Goal: Task Accomplishment & Management: Manage account settings

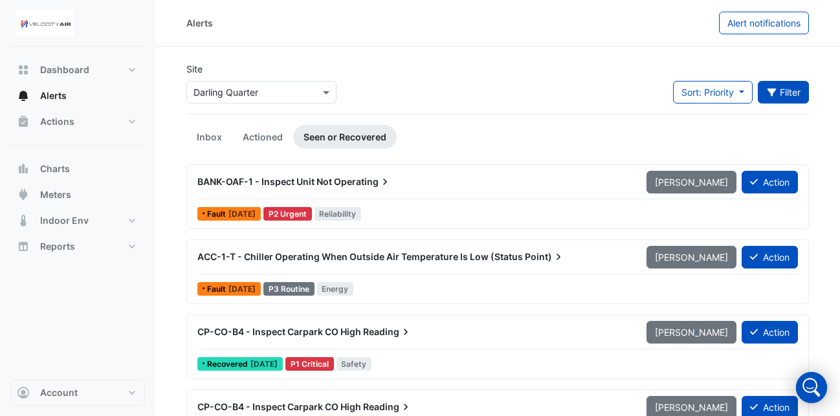
click at [800, 95] on button "Filter" at bounding box center [784, 92] width 52 height 23
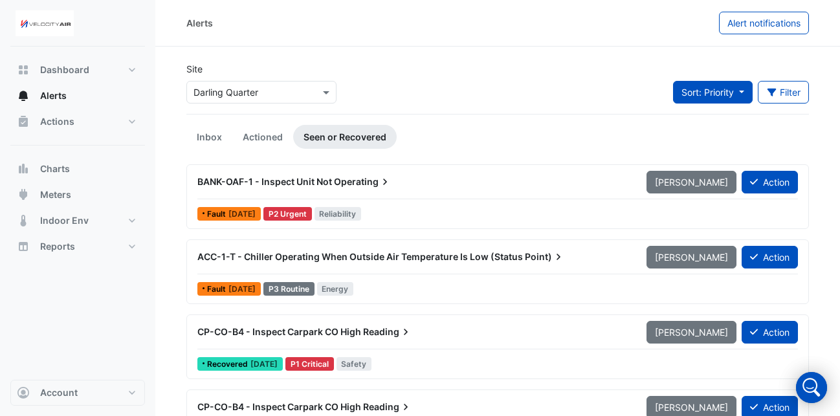
click at [697, 92] on span "Sort: Priority" at bounding box center [708, 92] width 52 height 11
click at [779, 87] on button "Filter" at bounding box center [784, 92] width 52 height 23
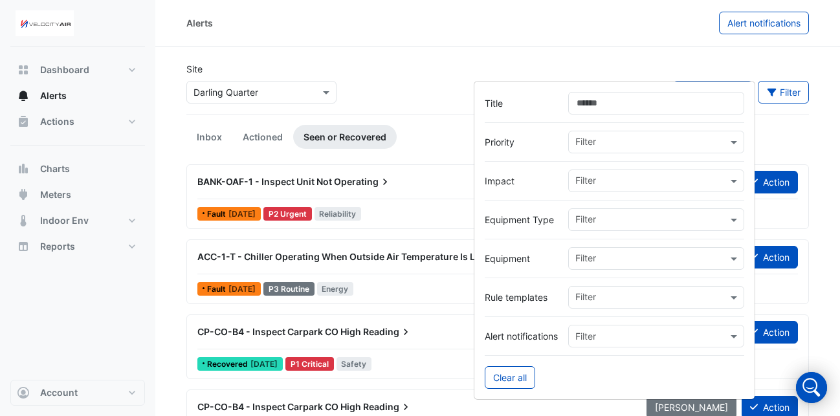
click at [663, 106] on input "Title" at bounding box center [656, 103] width 176 height 23
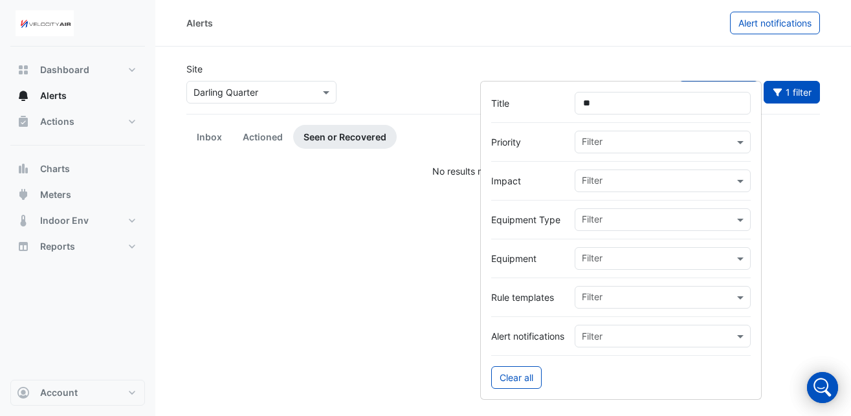
type input "*"
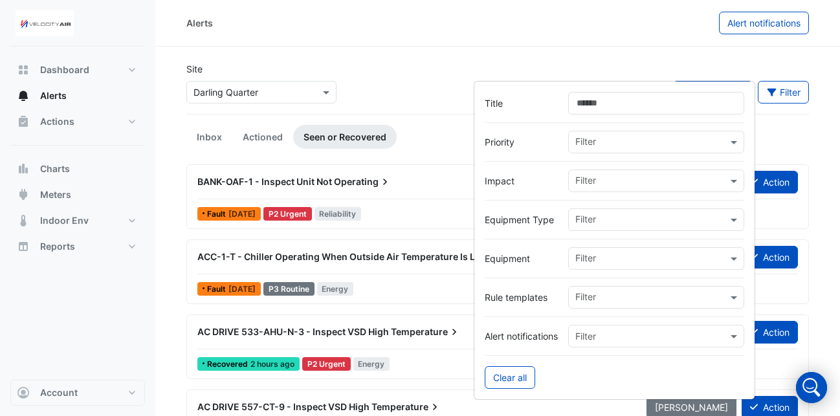
click at [386, 65] on div "Site Select a Site × [GEOGRAPHIC_DATA] Sort: Priority Priority Updated Filter" at bounding box center [498, 88] width 638 height 52
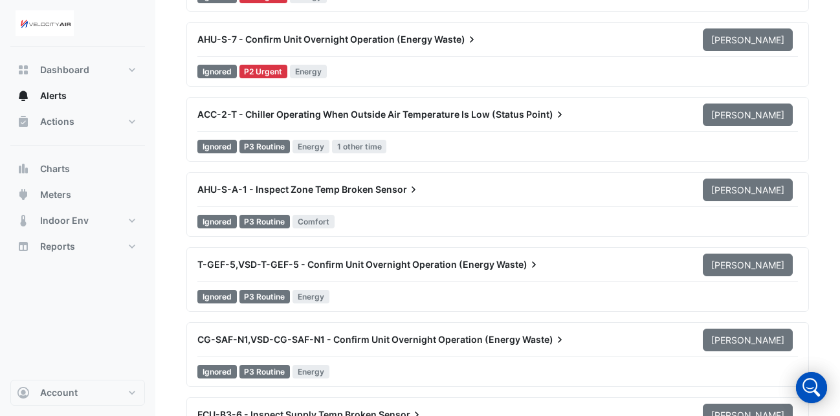
scroll to position [1420, 0]
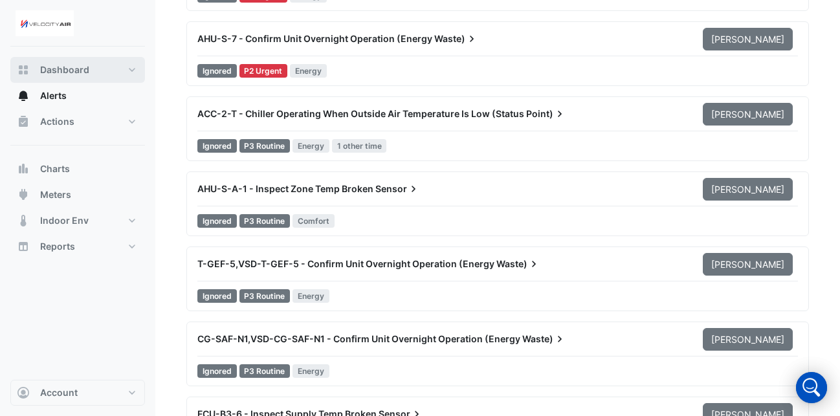
click at [82, 68] on span "Dashboard" at bounding box center [64, 69] width 49 height 13
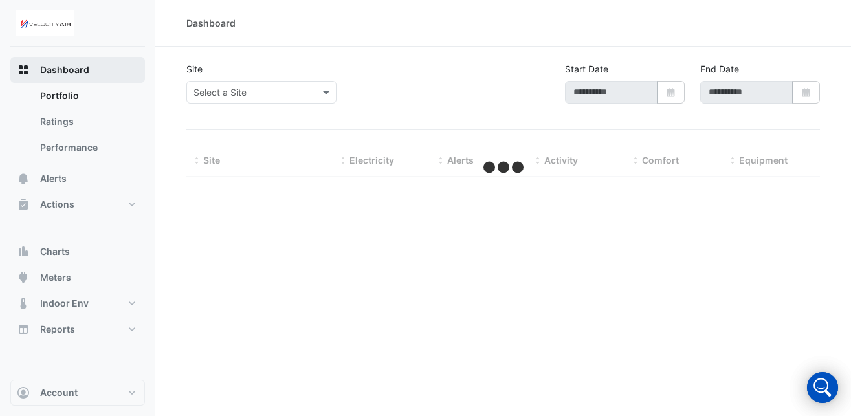
type input "**********"
select select "**"
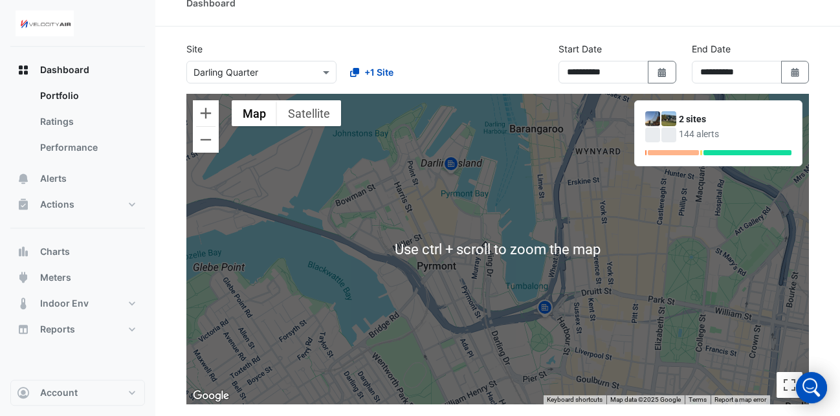
scroll to position [21, 0]
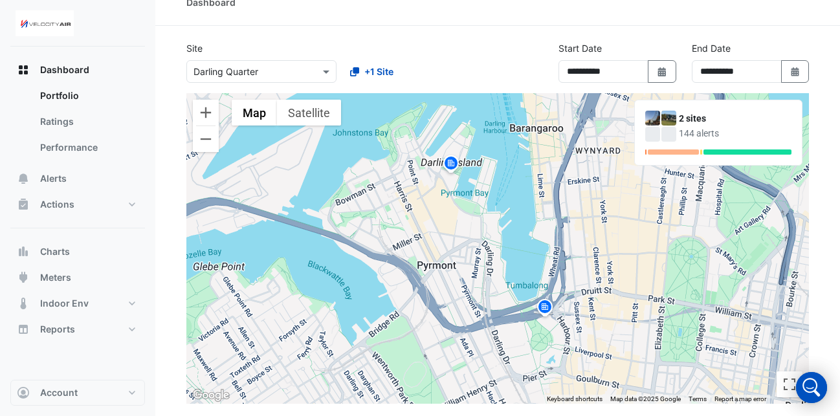
click at [544, 305] on img at bounding box center [545, 309] width 21 height 23
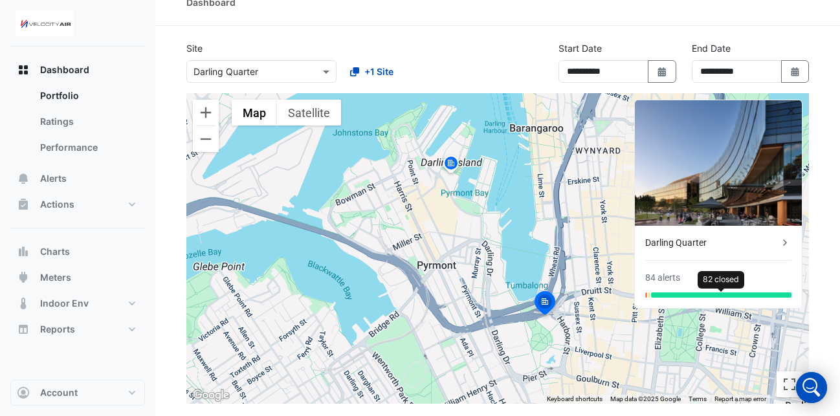
click at [735, 297] on div at bounding box center [721, 295] width 140 height 5
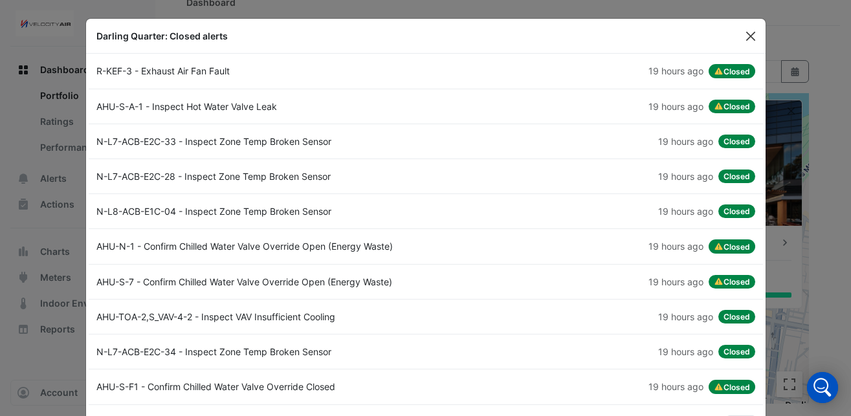
click at [743, 39] on button "Close" at bounding box center [750, 36] width 19 height 19
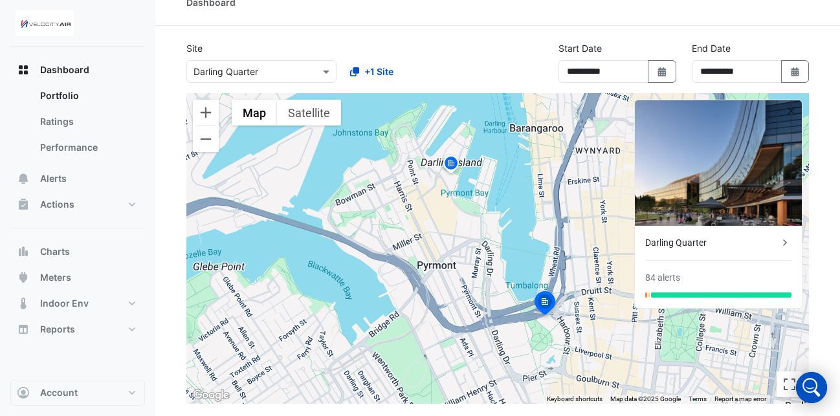
click at [685, 248] on div "Darling Quarter" at bounding box center [711, 243] width 133 height 14
click at [62, 175] on span "Alerts" at bounding box center [53, 178] width 27 height 13
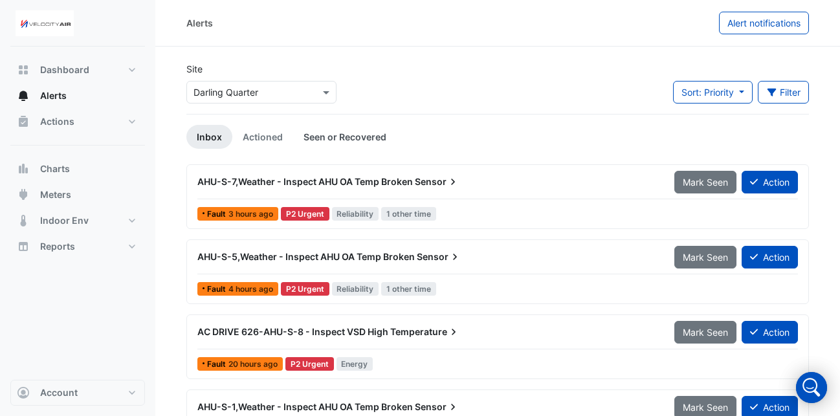
click at [322, 135] on link "Seen or Recovered" at bounding box center [345, 137] width 104 height 24
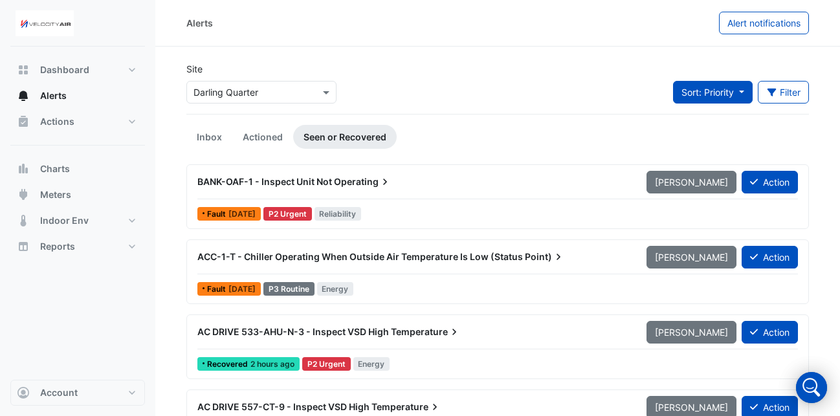
click at [735, 91] on button "Sort: Priority" at bounding box center [713, 92] width 80 height 23
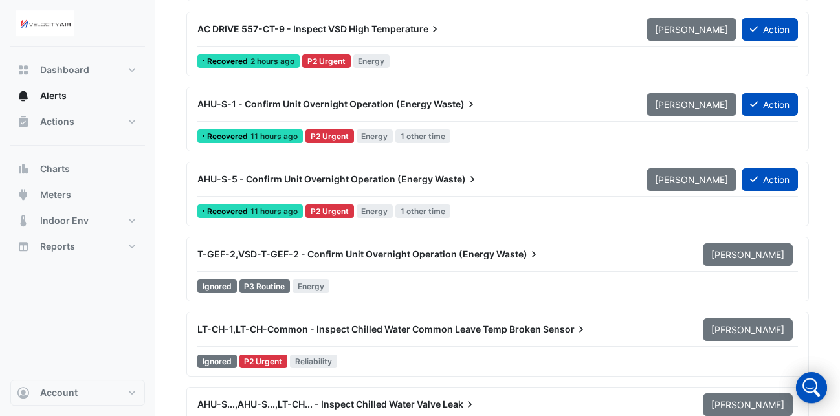
scroll to position [379, 0]
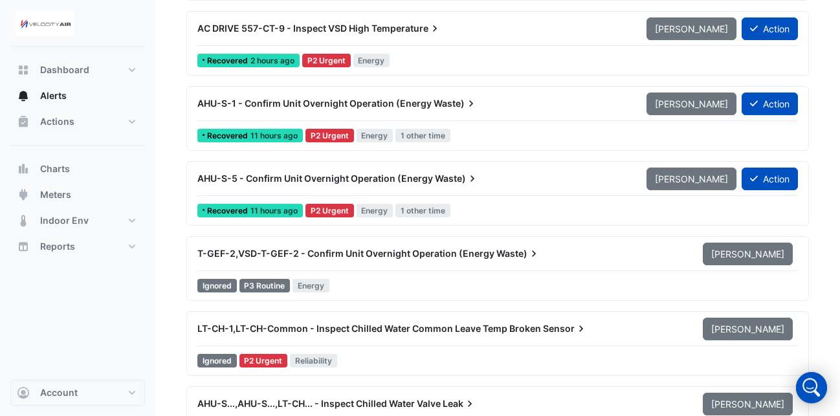
click at [54, 20] on img at bounding box center [45, 23] width 58 height 26
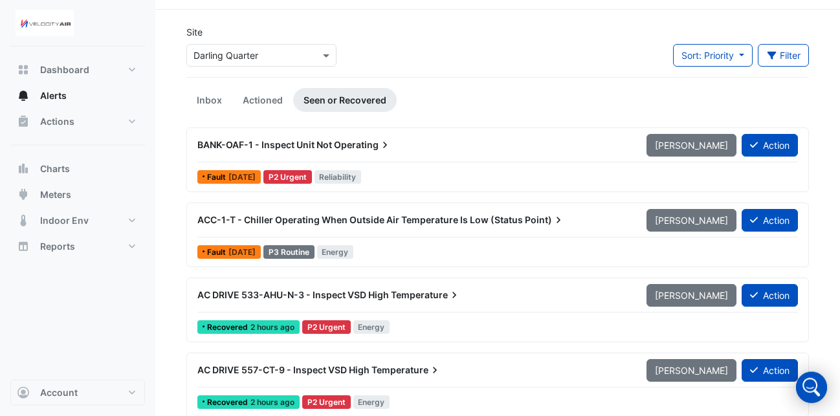
scroll to position [0, 0]
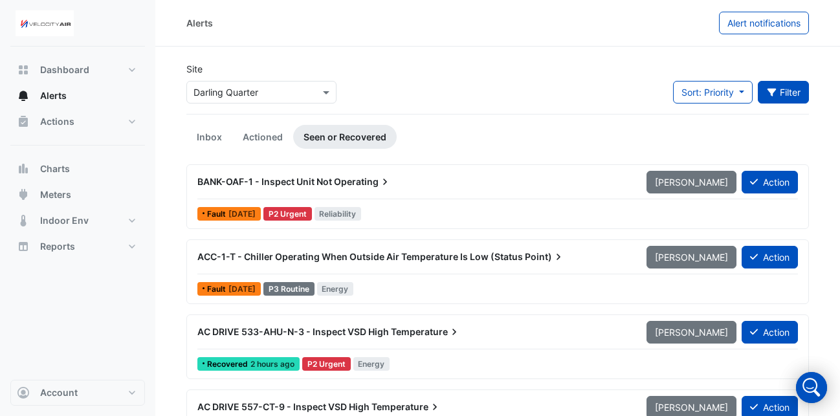
click at [772, 91] on icon "button" at bounding box center [771, 93] width 9 height 8
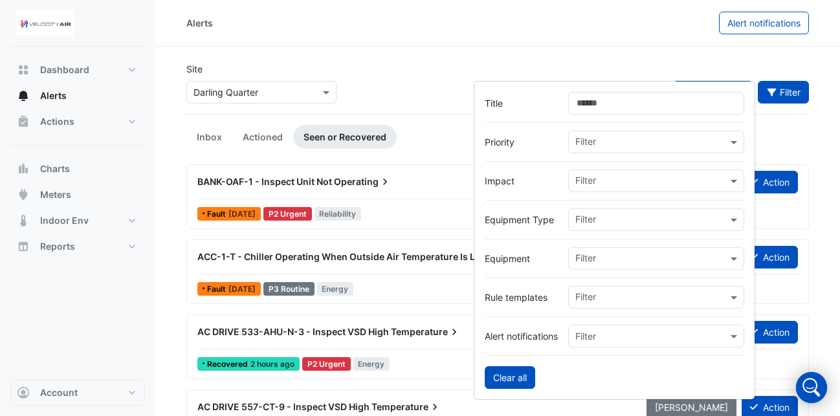
click at [502, 378] on button "Clear all" at bounding box center [510, 377] width 51 height 23
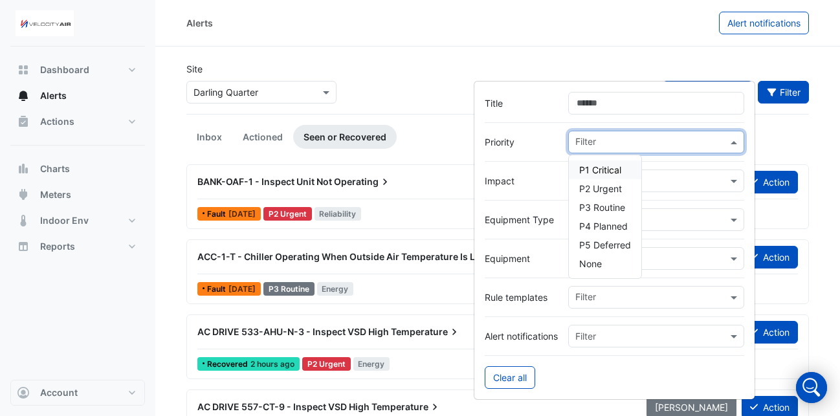
click at [737, 142] on span at bounding box center [736, 142] width 16 height 14
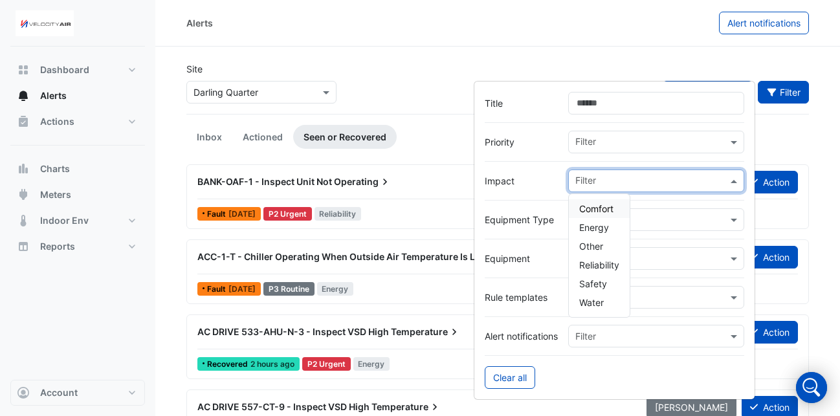
click at [737, 180] on span at bounding box center [736, 181] width 16 height 14
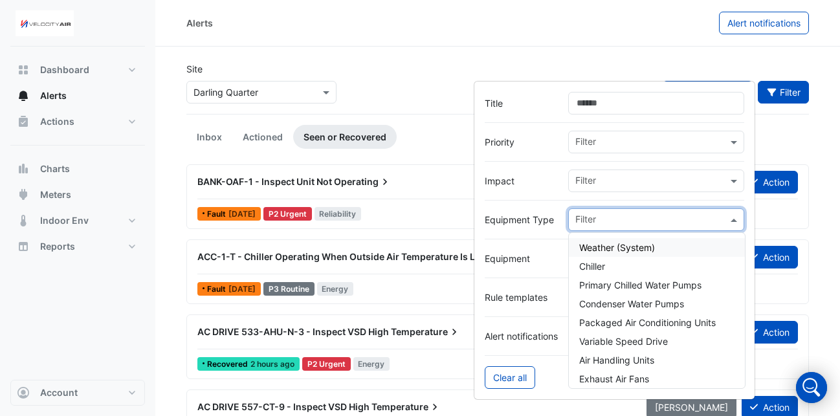
click at [734, 221] on span at bounding box center [736, 220] width 16 height 14
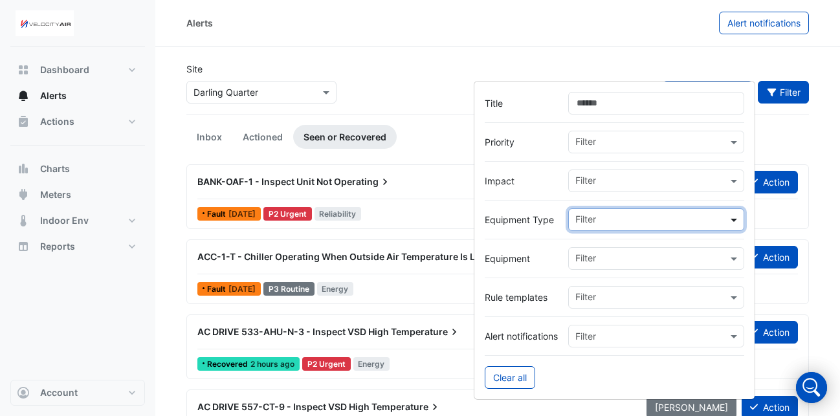
click at [734, 221] on span at bounding box center [736, 220] width 16 height 14
click at [729, 262] on span at bounding box center [736, 259] width 16 height 14
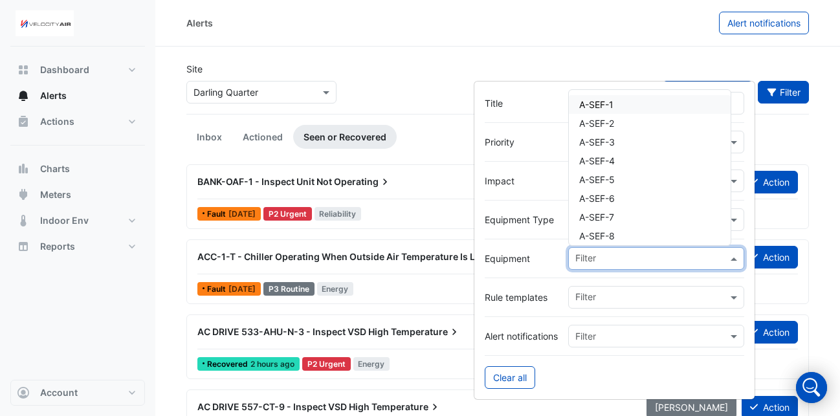
click at [729, 262] on span at bounding box center [736, 259] width 16 height 14
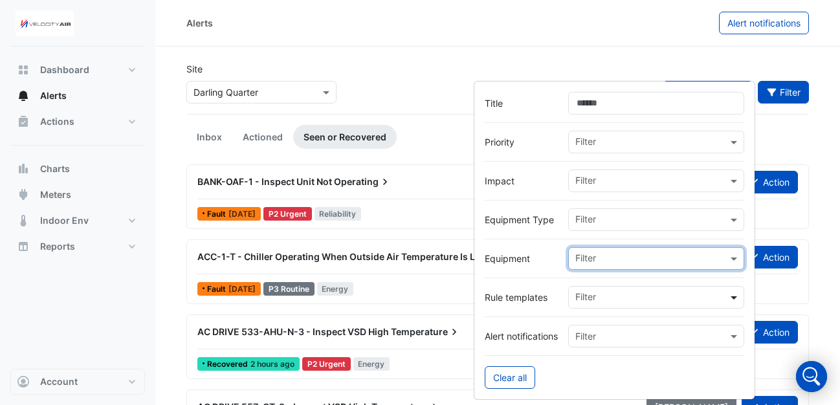
click at [734, 295] on span at bounding box center [736, 298] width 16 height 14
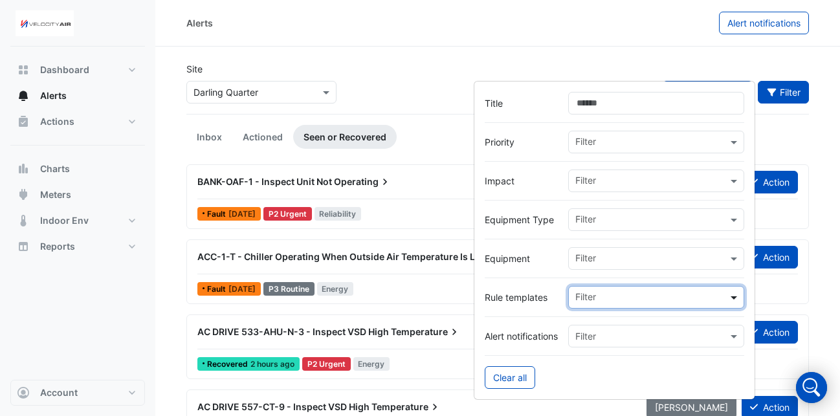
click at [734, 295] on span at bounding box center [736, 298] width 16 height 14
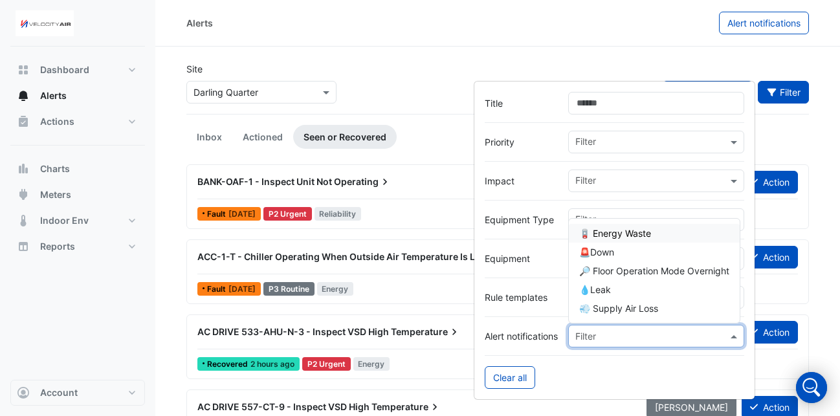
click at [732, 331] on span at bounding box center [736, 337] width 16 height 14
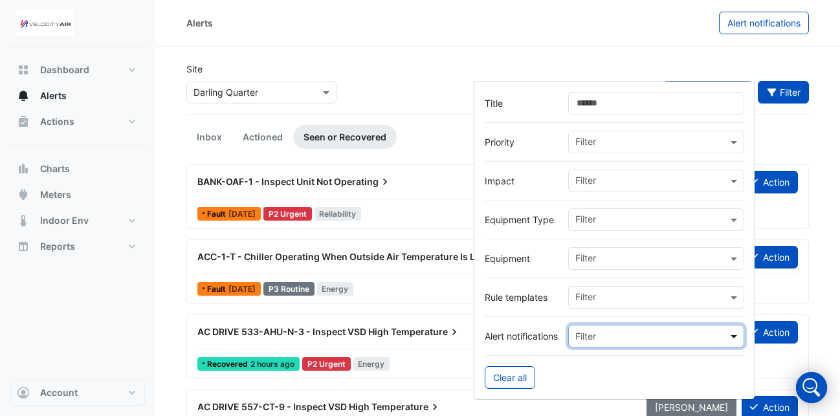
click at [732, 331] on span at bounding box center [736, 337] width 16 height 14
click at [392, 43] on div "Alerts Alert notifications" at bounding box center [497, 23] width 685 height 47
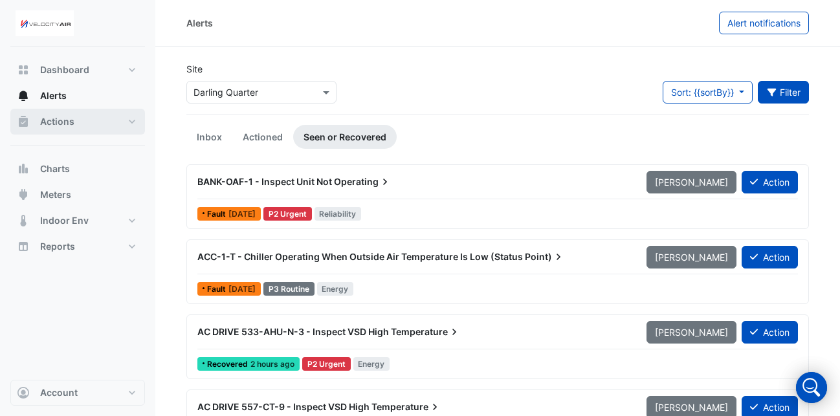
click at [132, 120] on button "Actions" at bounding box center [77, 122] width 135 height 26
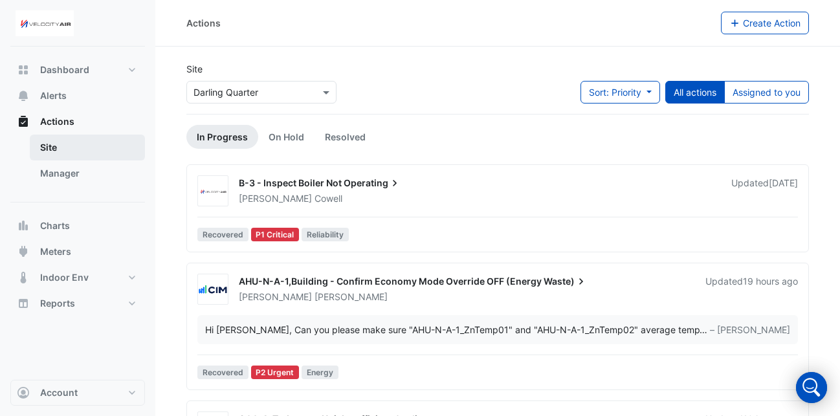
click at [96, 155] on link "Site" at bounding box center [87, 148] width 115 height 26
click at [93, 166] on link "Manager" at bounding box center [87, 174] width 115 height 26
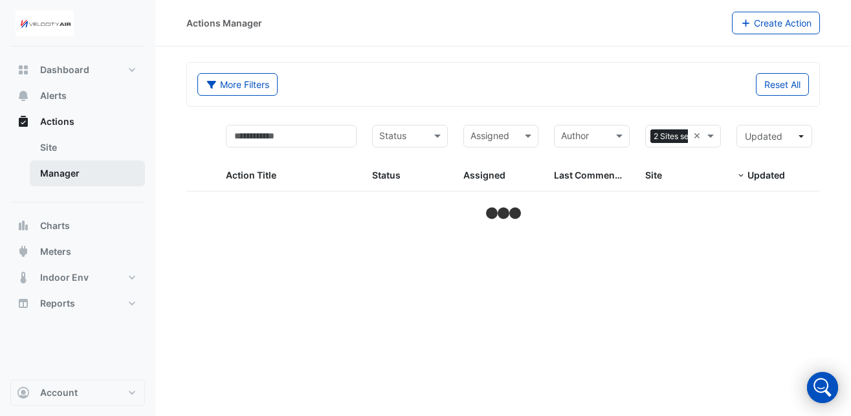
select select "**"
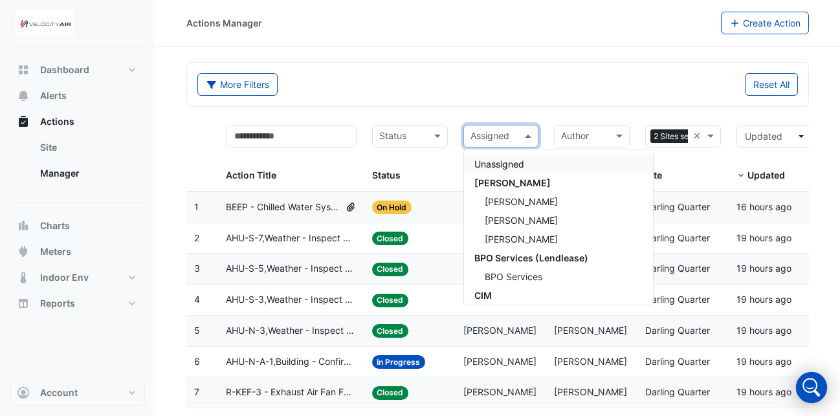
click at [484, 134] on input "text" at bounding box center [494, 137] width 47 height 15
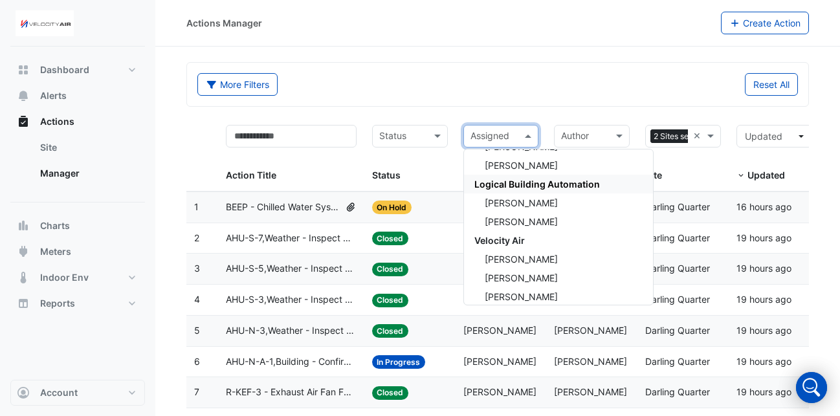
scroll to position [625, 0]
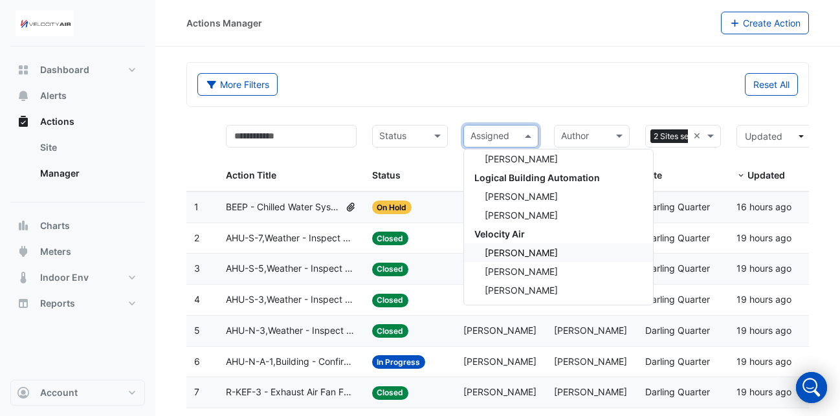
click at [505, 257] on span "[PERSON_NAME]" at bounding box center [521, 252] width 73 height 11
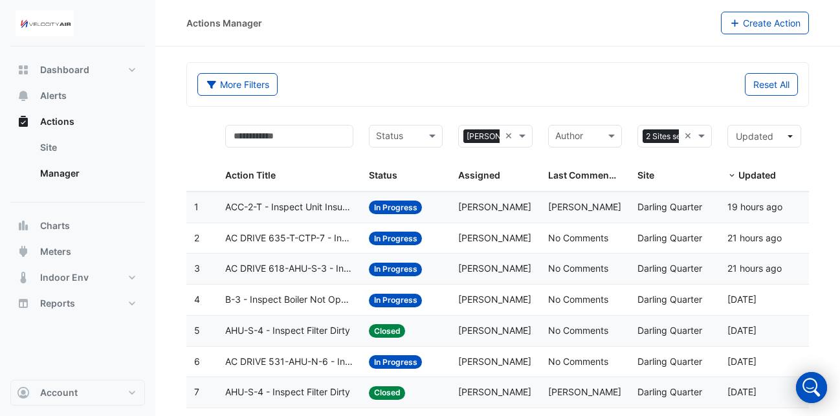
click at [315, 369] on span "AC DRIVE 531-AHU-N-6 - Inspect VSD High Temperature" at bounding box center [289, 362] width 128 height 15
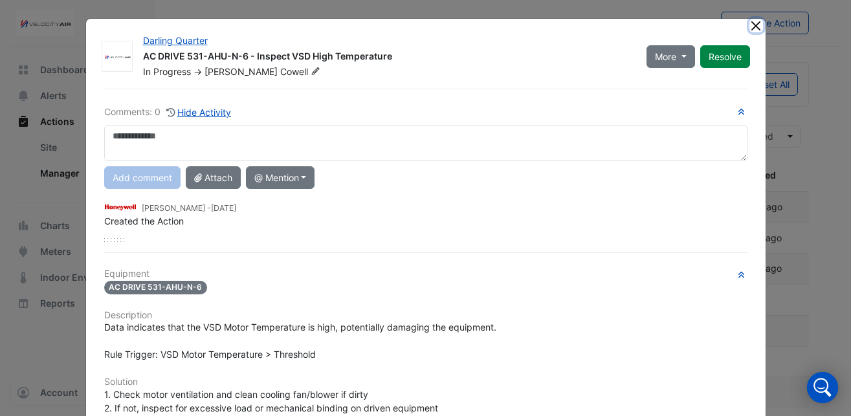
click at [750, 29] on button "Close" at bounding box center [757, 26] width 14 height 14
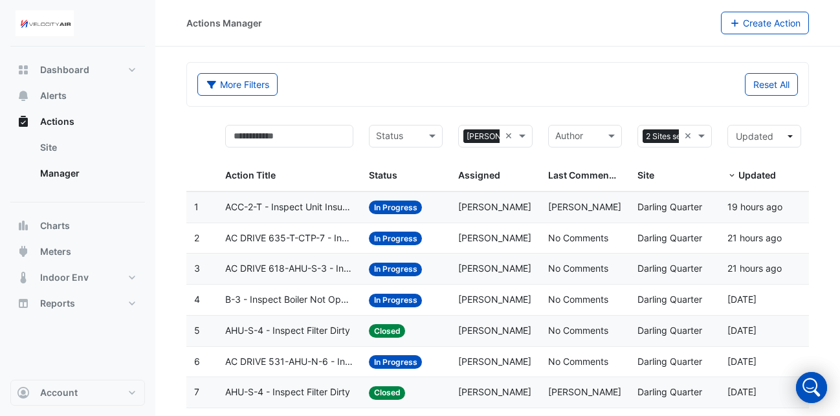
click at [315, 273] on span "AC DRIVE 618-AHU-S-3 - Inspect VSD High Temperature" at bounding box center [289, 269] width 128 height 15
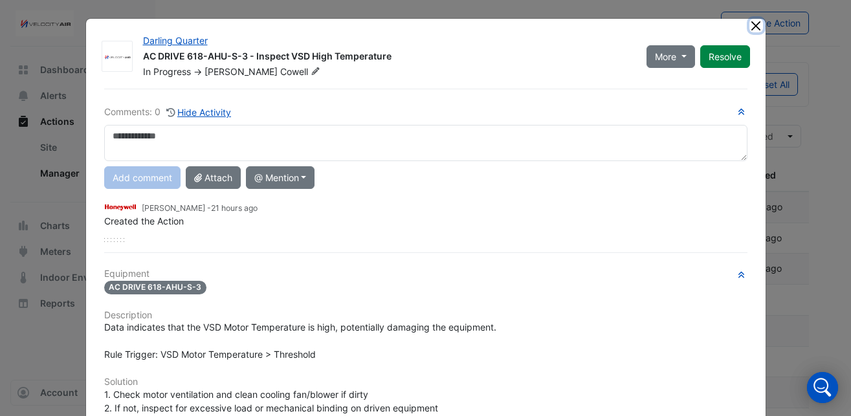
click at [750, 28] on button "Close" at bounding box center [757, 26] width 14 height 14
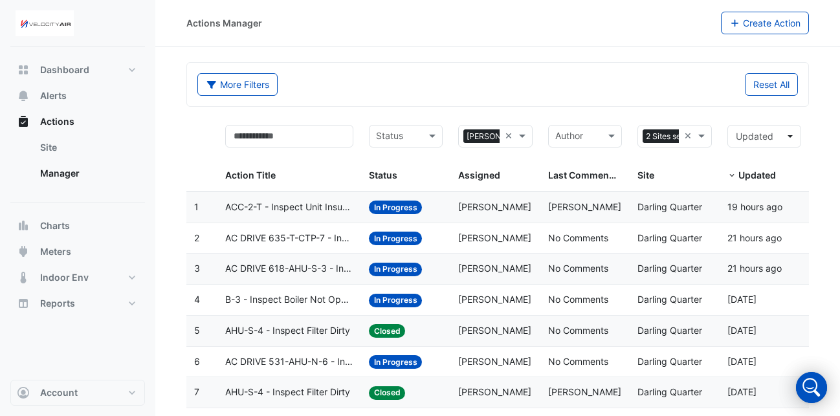
click at [288, 234] on span "AC DRIVE 635-T-CTP-7 - Inspect VSD High Temperature" at bounding box center [289, 238] width 128 height 15
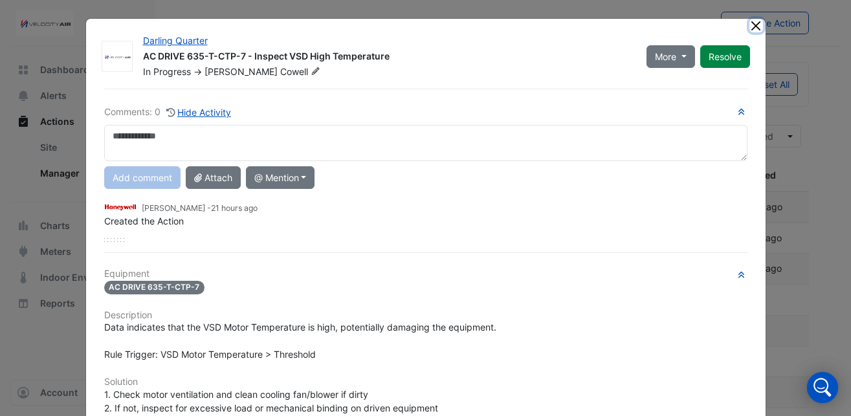
click at [752, 25] on button "Close" at bounding box center [757, 26] width 14 height 14
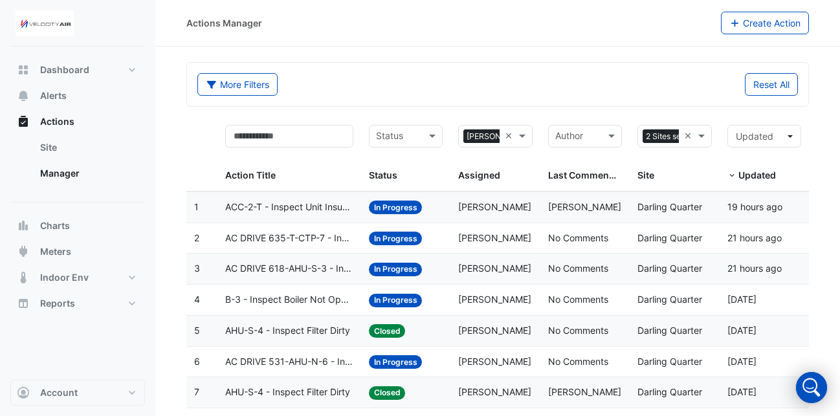
click at [333, 212] on span "ACC-2-T - Inspect Unit Insufficient Cooling" at bounding box center [289, 207] width 128 height 15
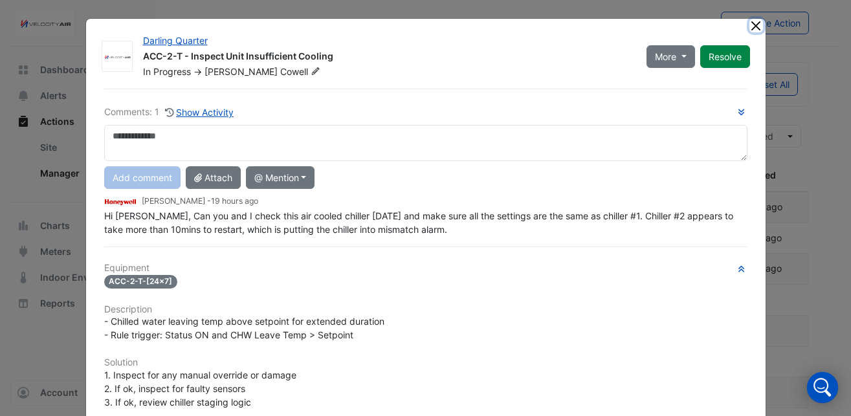
click at [751, 28] on button "Close" at bounding box center [757, 26] width 14 height 14
